Goal: Task Accomplishment & Management: Manage account settings

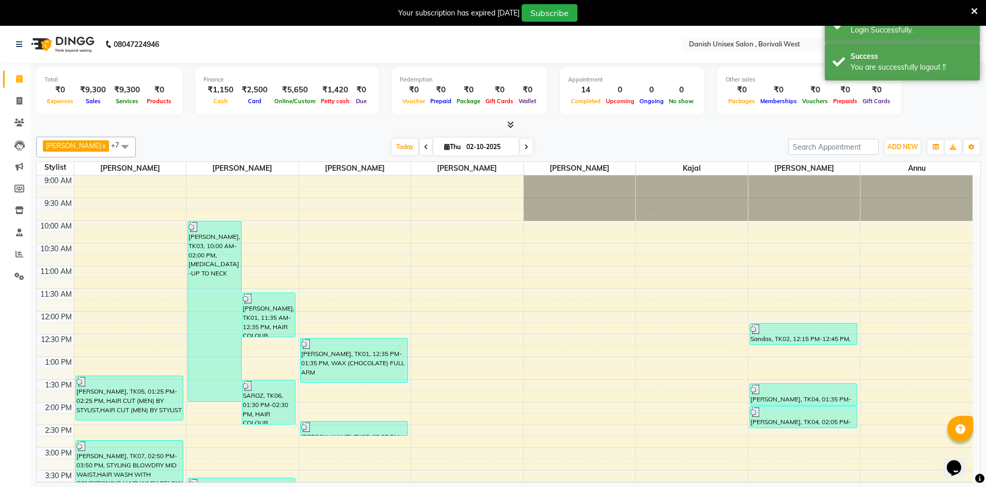
click at [511, 122] on icon at bounding box center [510, 125] width 7 height 8
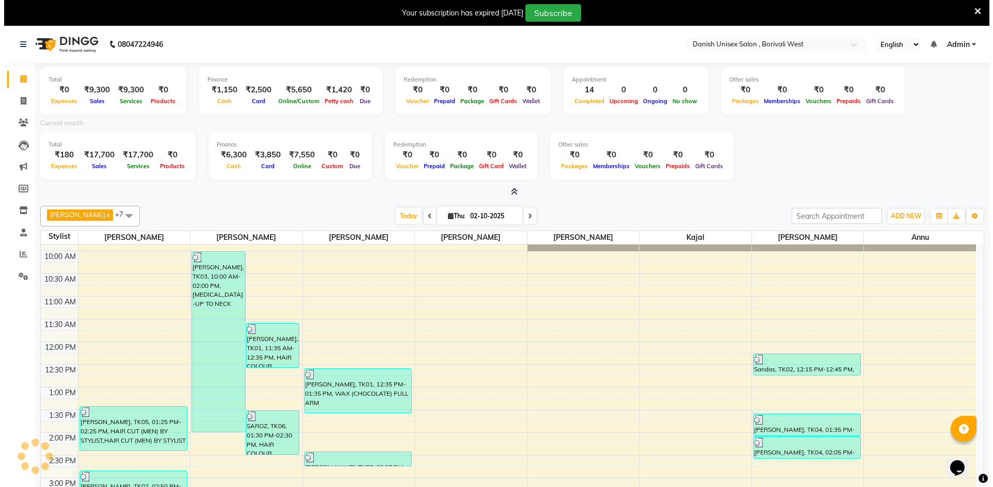
scroll to position [103, 0]
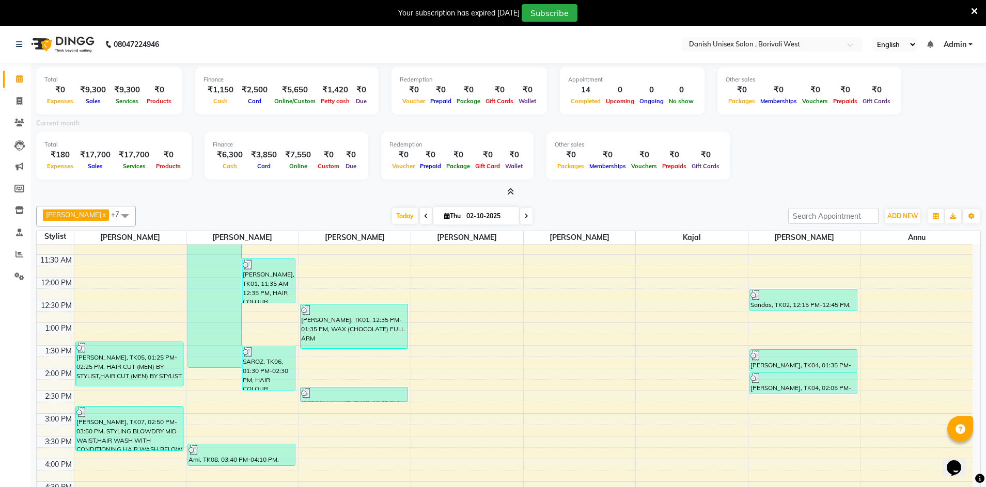
click at [512, 196] on span at bounding box center [508, 192] width 11 height 11
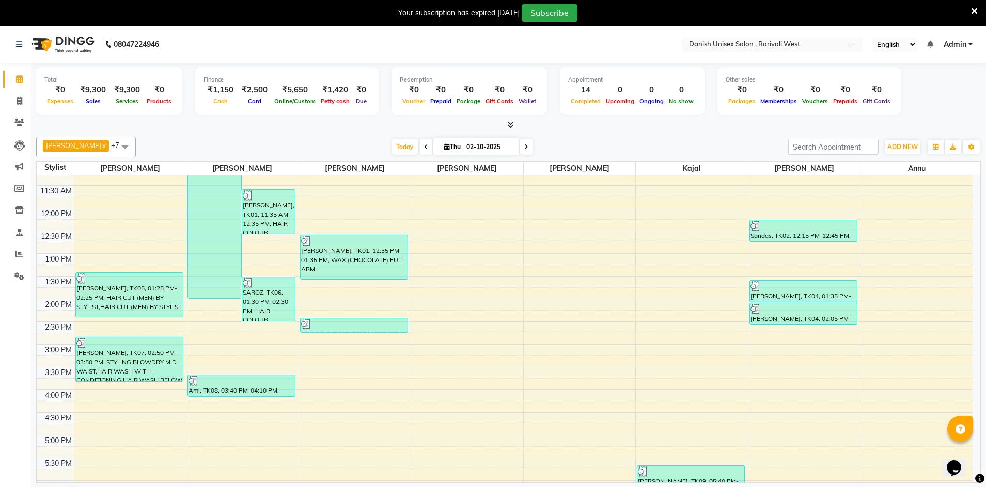
click at [971, 45] on link "Admin" at bounding box center [957, 44] width 29 height 11
click at [935, 95] on link "Sign out" at bounding box center [919, 97] width 94 height 16
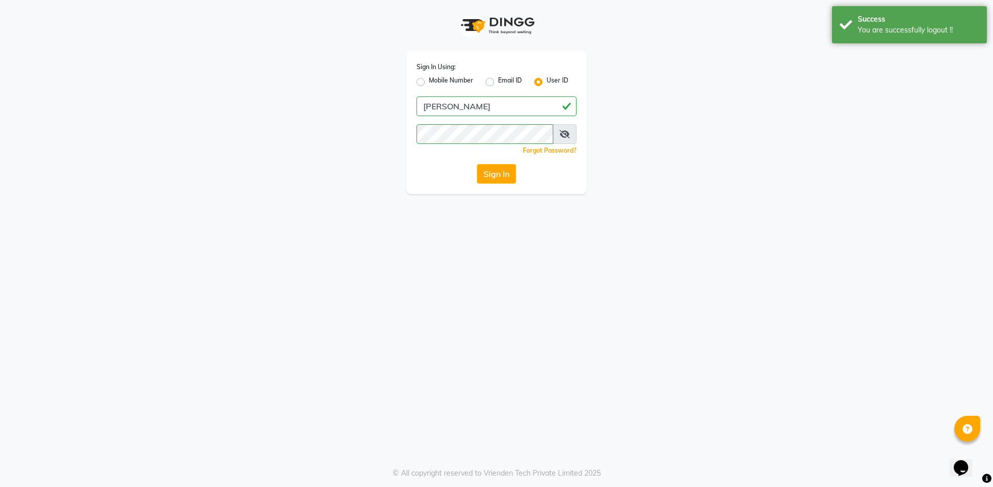
click at [429, 80] on label "Mobile Number" at bounding box center [451, 82] width 44 height 12
click at [429, 80] on input "Mobile Number" at bounding box center [432, 79] width 7 height 7
radio input "true"
radio input "false"
click at [491, 108] on input "Username" at bounding box center [513, 107] width 125 height 20
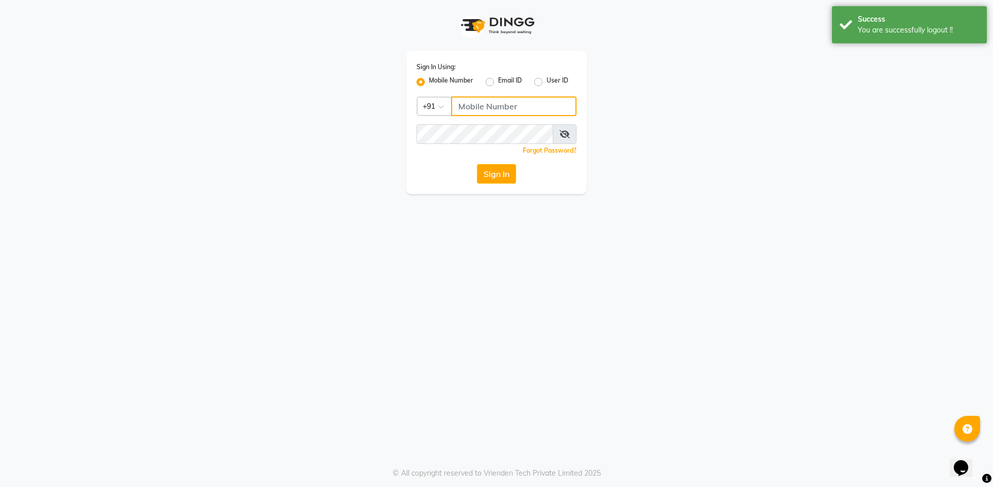
type input "9372078213"
click at [498, 184] on div "Sign In Using: Mobile Number Email ID User ID Country Code × [PHONE_NUMBER] Rem…" at bounding box center [496, 122] width 181 height 143
click at [498, 180] on button "Sign In" at bounding box center [496, 174] width 39 height 20
